Goal: Navigation & Orientation: Find specific page/section

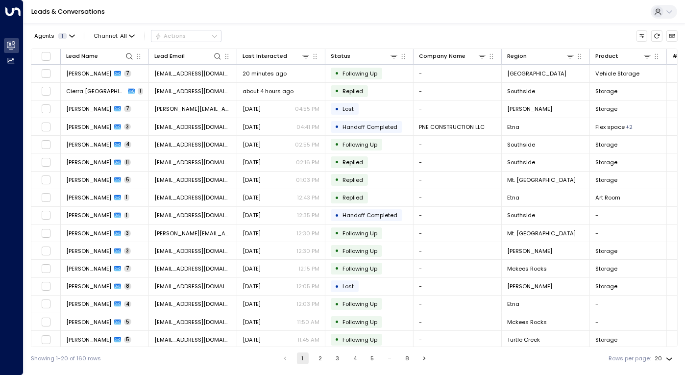
click at [404, 361] on button "8" at bounding box center [407, 358] width 12 height 12
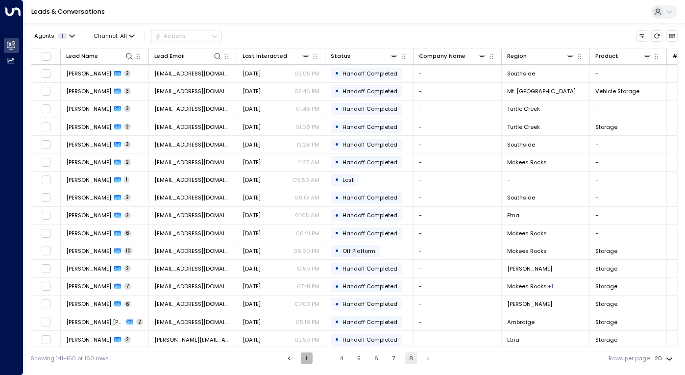
click at [305, 358] on button "1" at bounding box center [307, 358] width 12 height 12
